Goal: Transaction & Acquisition: Purchase product/service

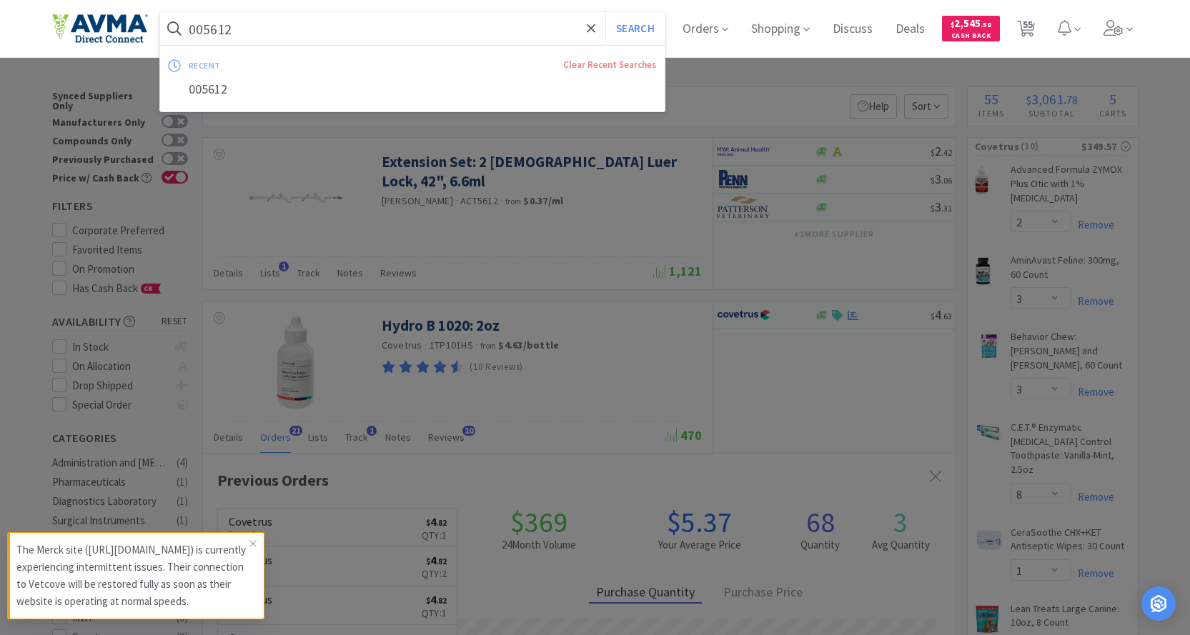
select select "2"
select select "3"
select select "8"
select select "1"
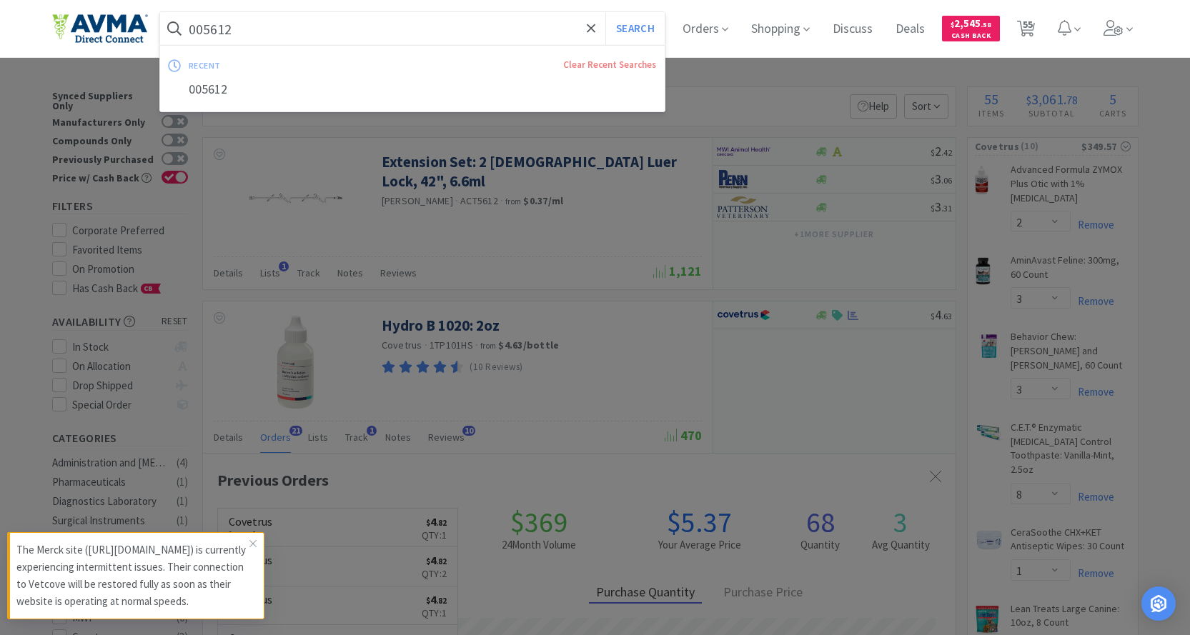
select select "1"
select select "2"
select select "1"
select select "3"
select select "1"
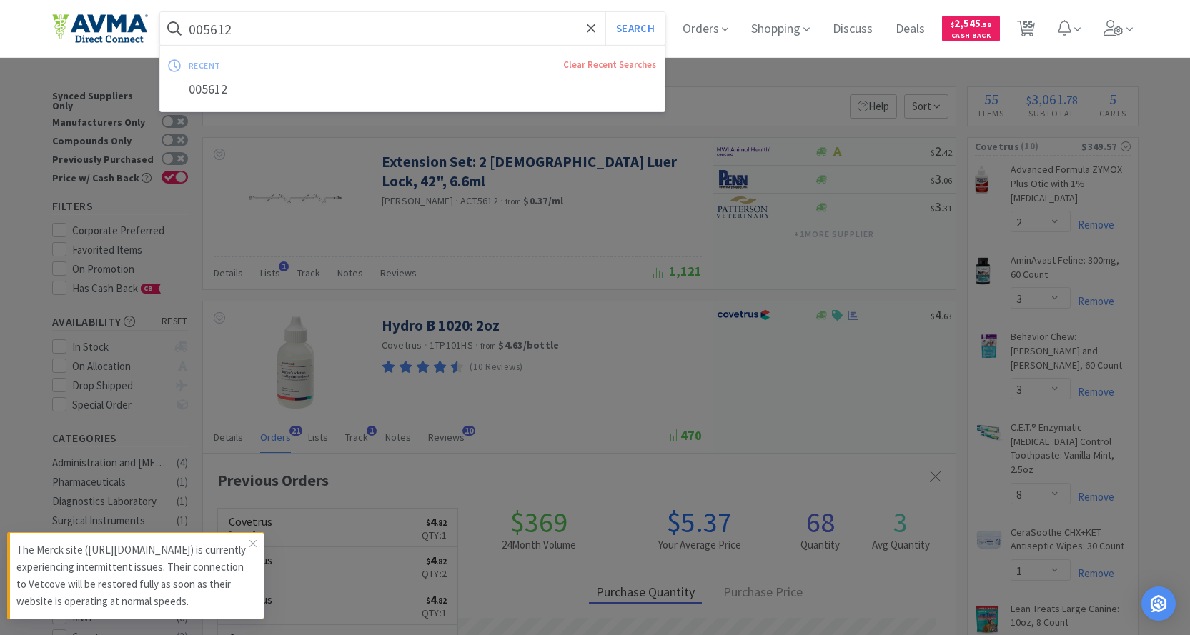
select select "1"
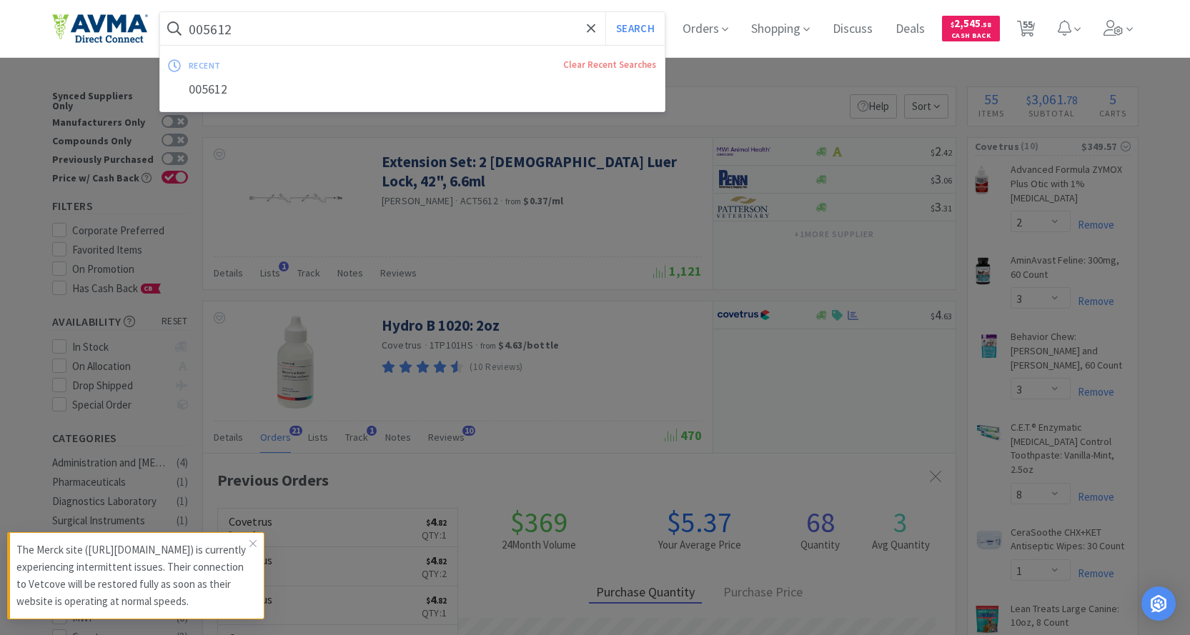
select select "24"
select select "1"
select select "12"
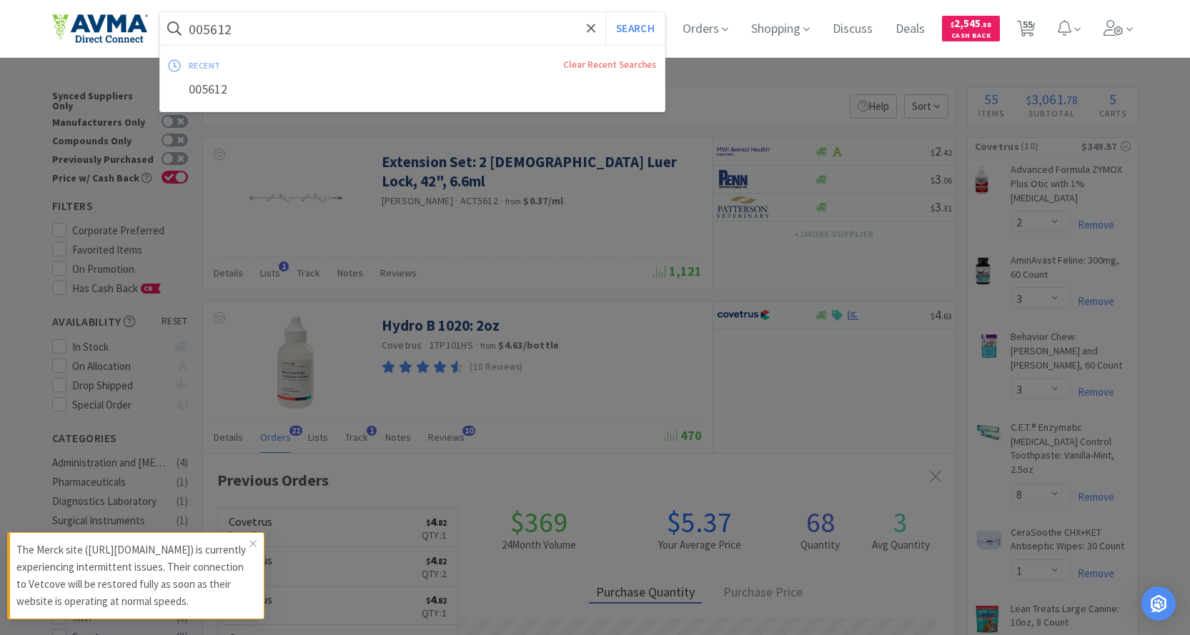
select select "2"
select select "4"
select select "5"
select select "2"
select select "1"
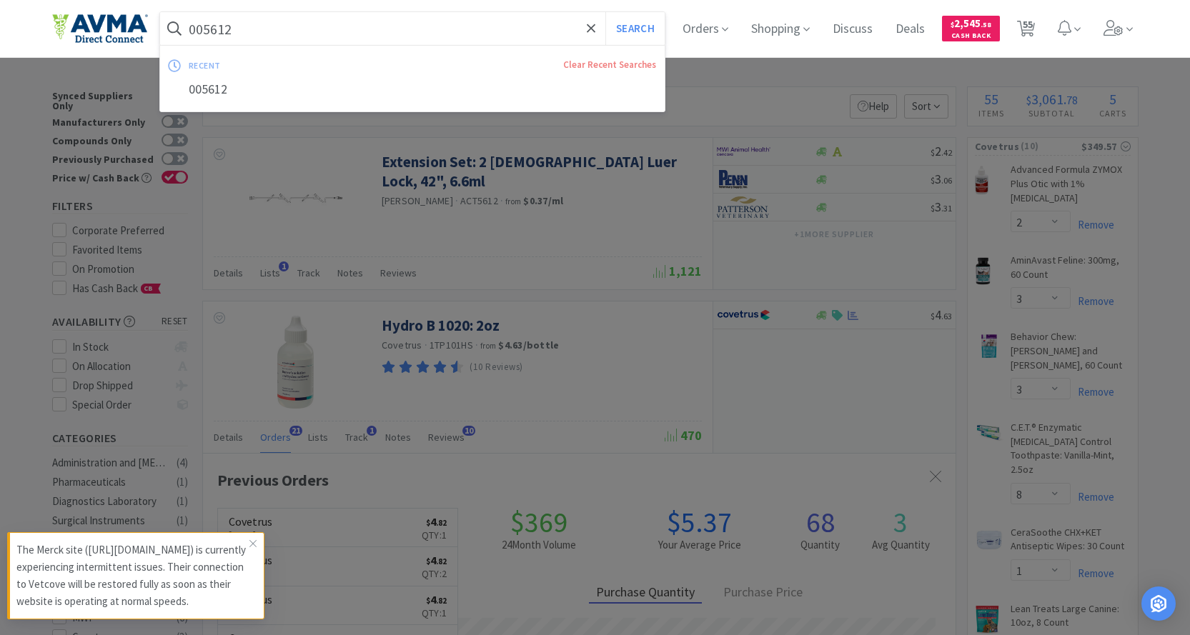
select select "1"
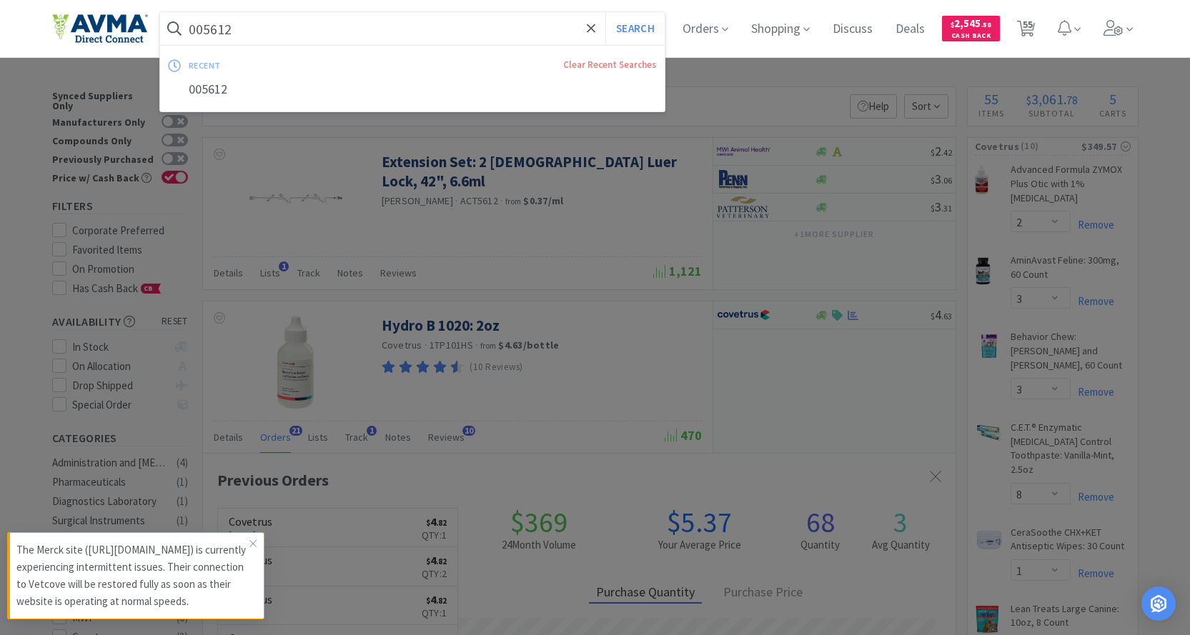
select select "2"
select select "10"
select select "5"
select select "1"
select select "4"
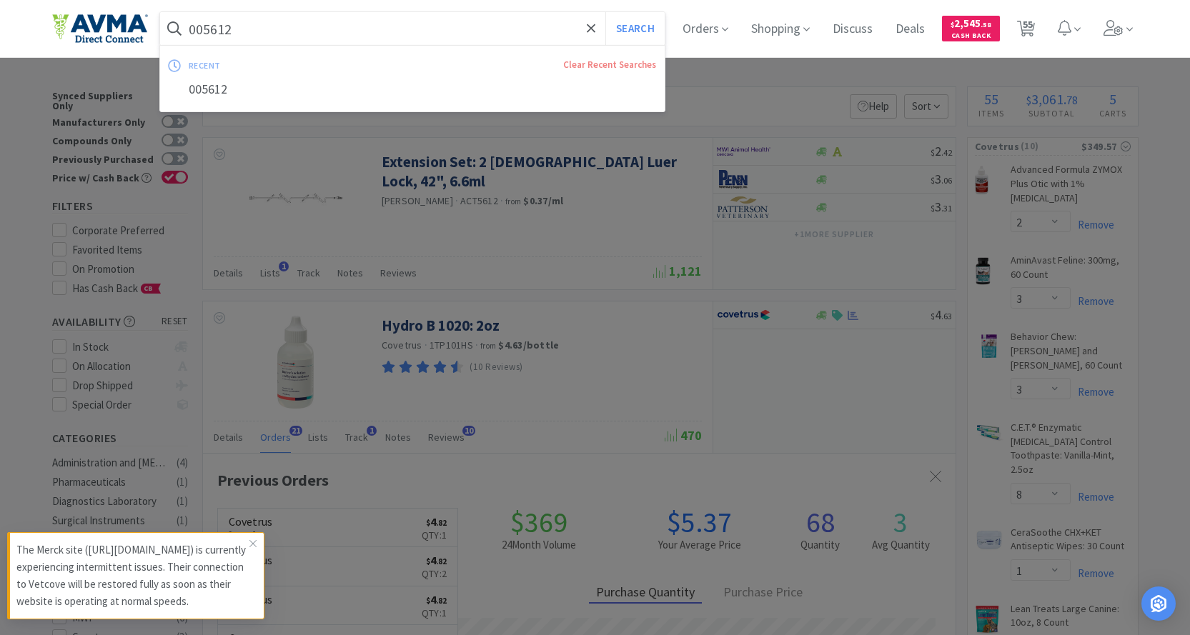
select select "1"
select select "12"
select select "5"
select select "4"
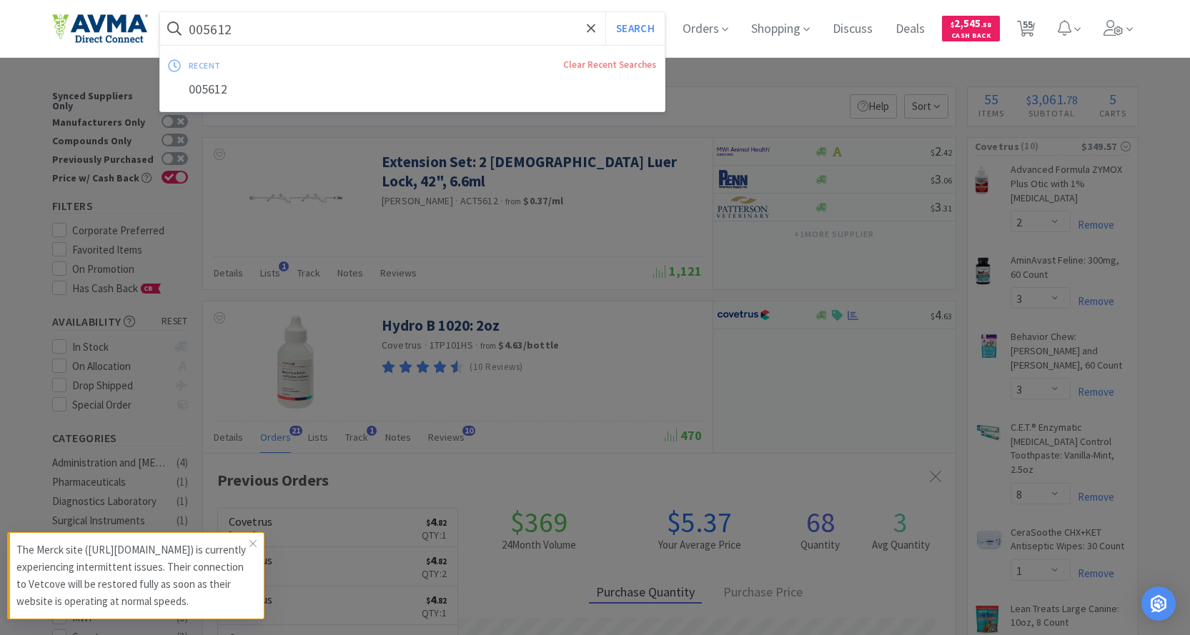
select select "1"
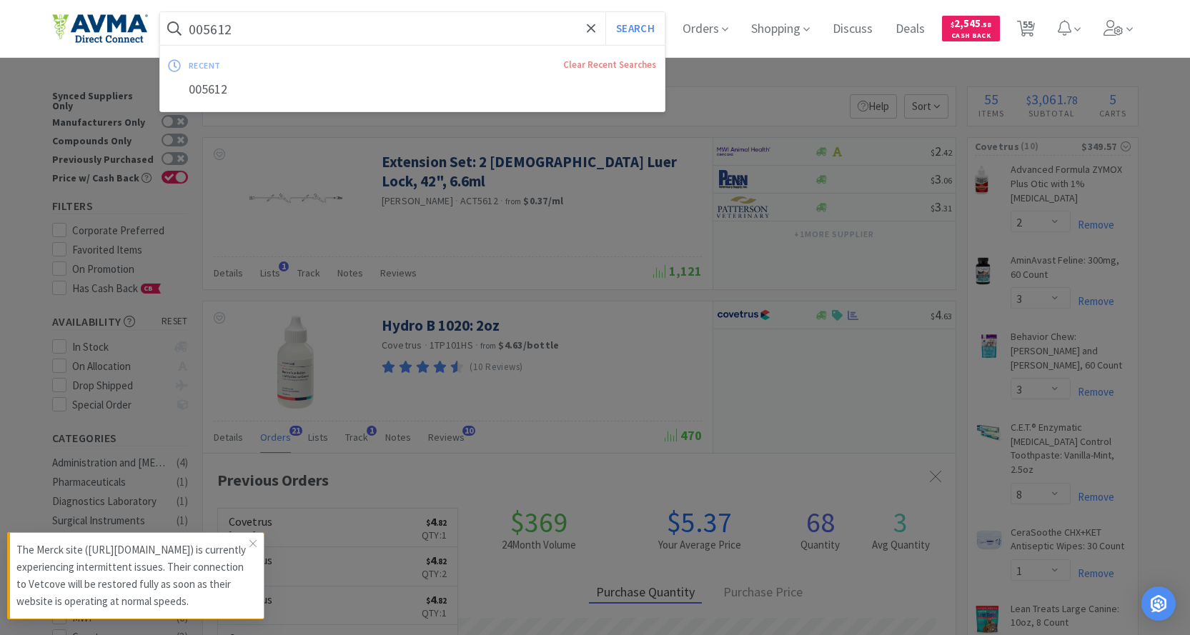
select select "12"
select select "1"
select select "5"
select select "8"
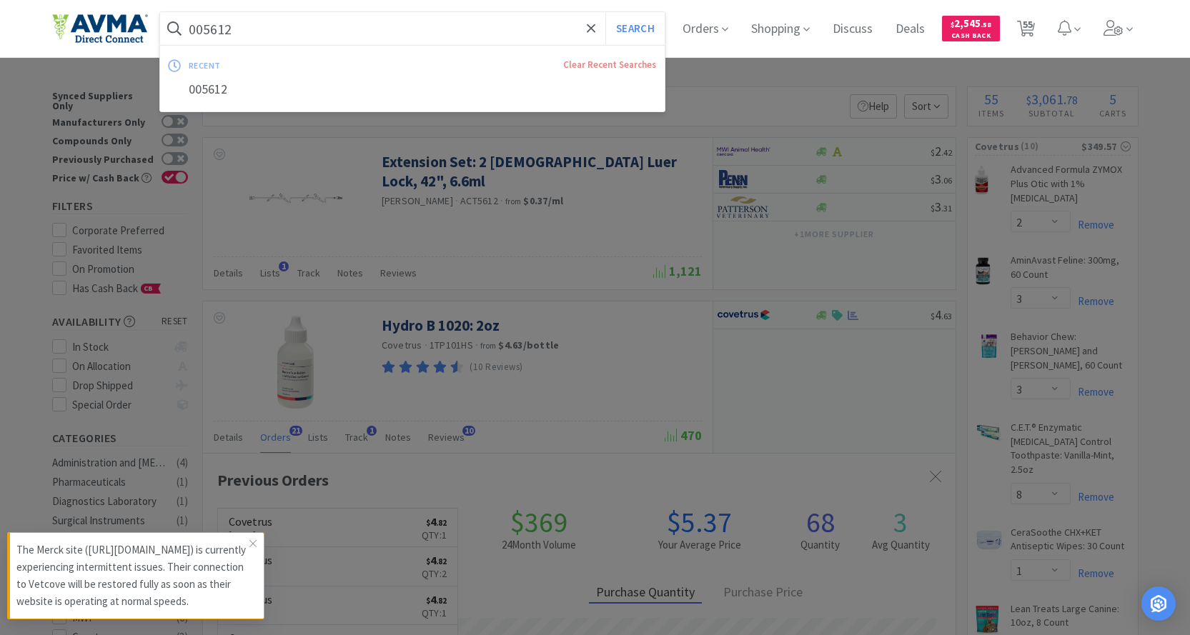
select select "6"
select select "8"
select select "3"
select select "12"
select select "1"
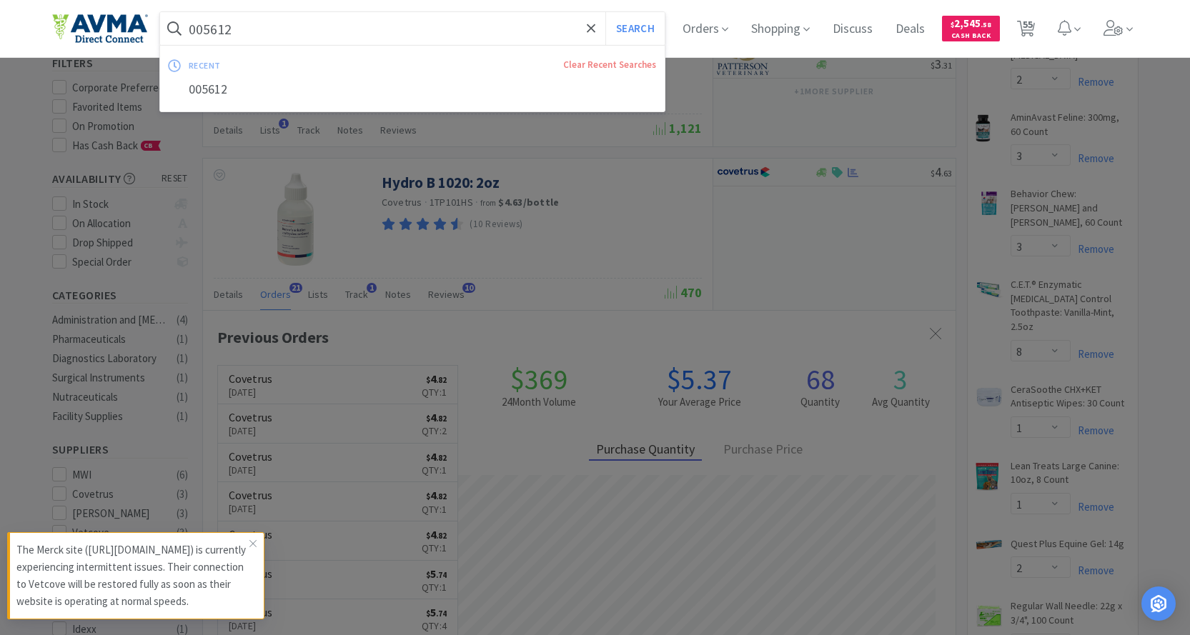
scroll to position [383, 753]
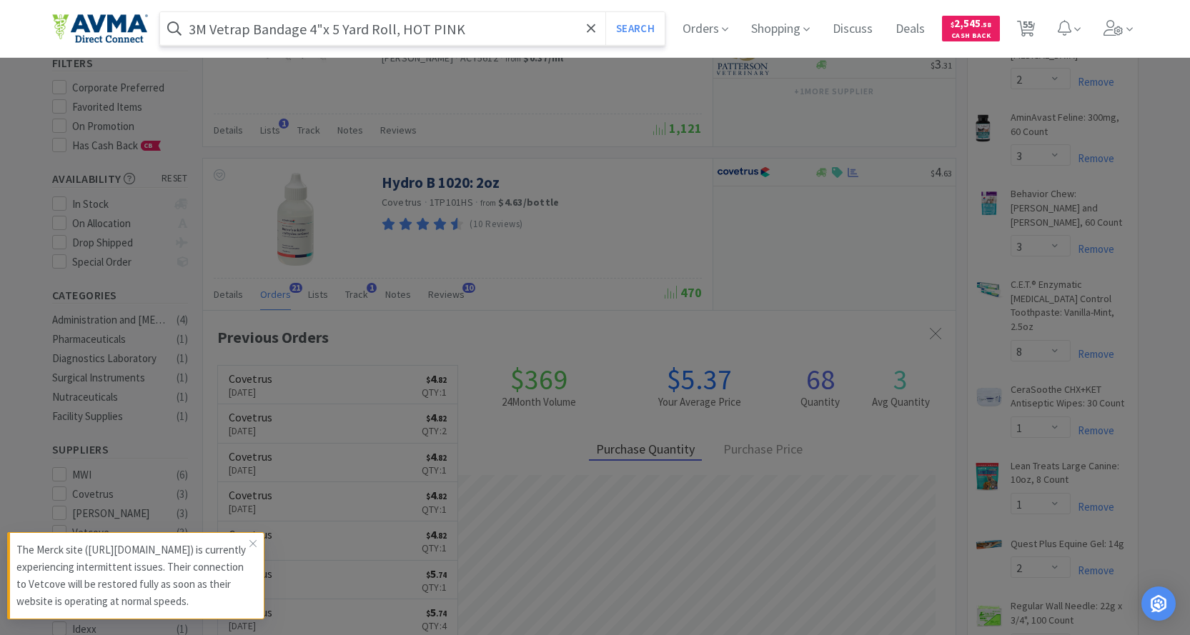
type input "3M Vetrap Bandage 4"x 5 Yard Roll, HOT PINK"
click at [605, 12] on button "Search" at bounding box center [634, 28] width 59 height 33
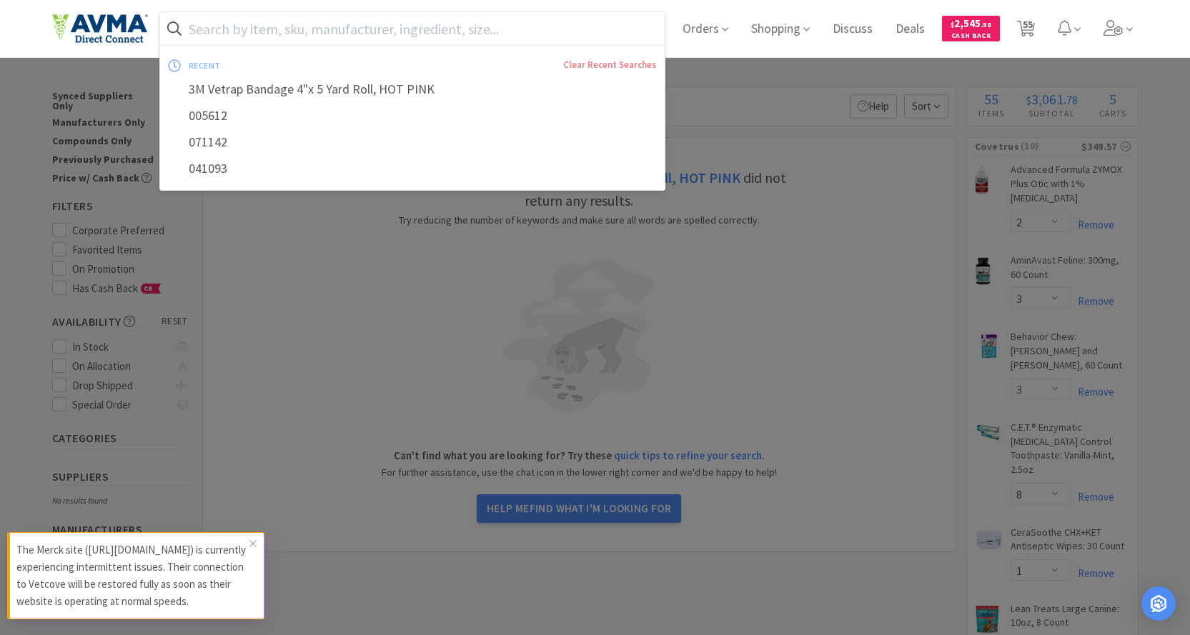
paste input "114916"
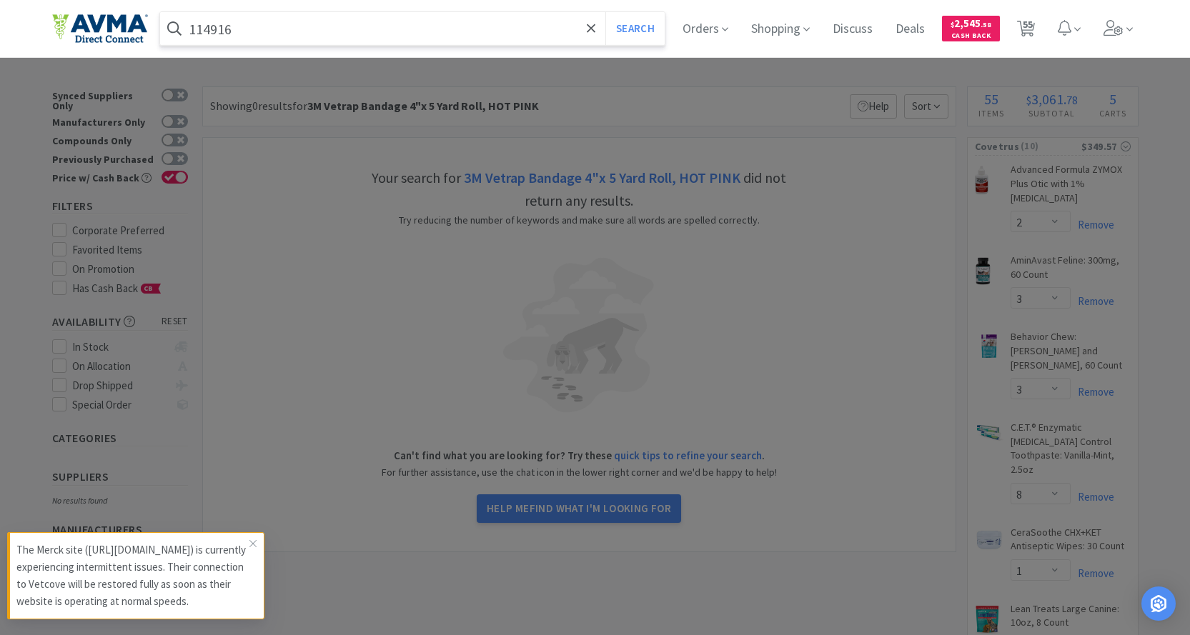
type input "114916"
click at [605, 12] on button "Search" at bounding box center [634, 28] width 59 height 33
